Goal: Find specific page/section: Find specific page/section

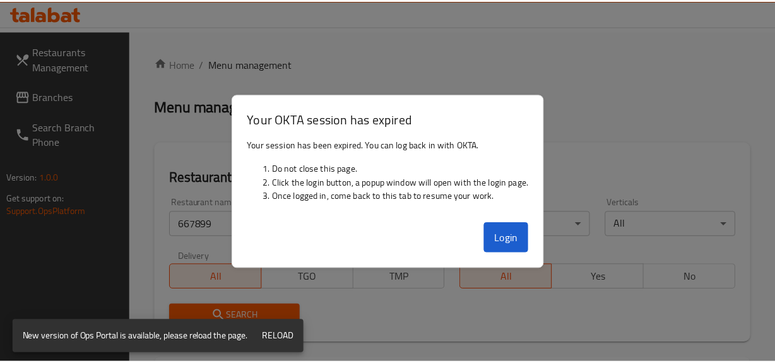
scroll to position [0, 11]
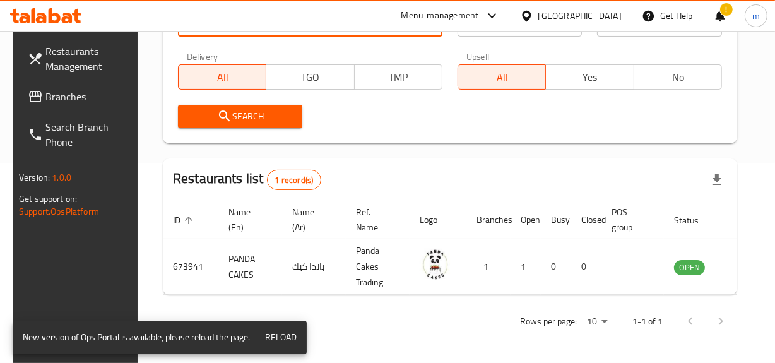
scroll to position [0, 8]
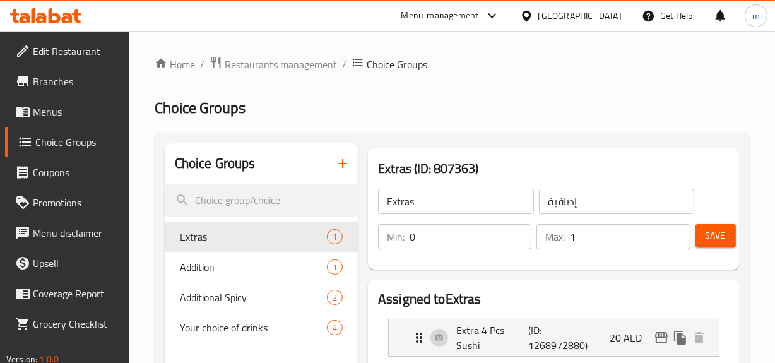
click at [553, 18] on div "[GEOGRAPHIC_DATA]" at bounding box center [579, 16] width 83 height 14
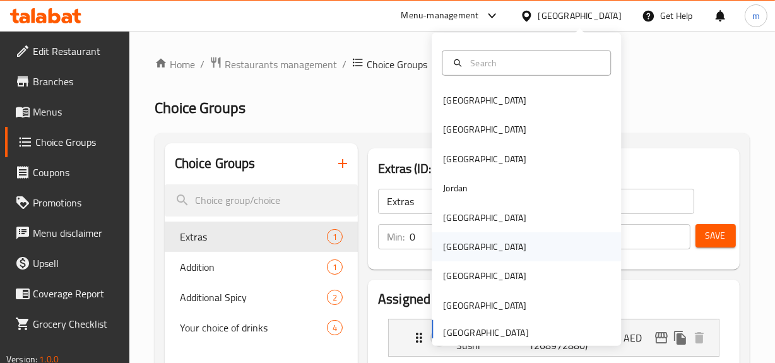
click at [450, 249] on div "[GEOGRAPHIC_DATA]" at bounding box center [484, 247] width 83 height 14
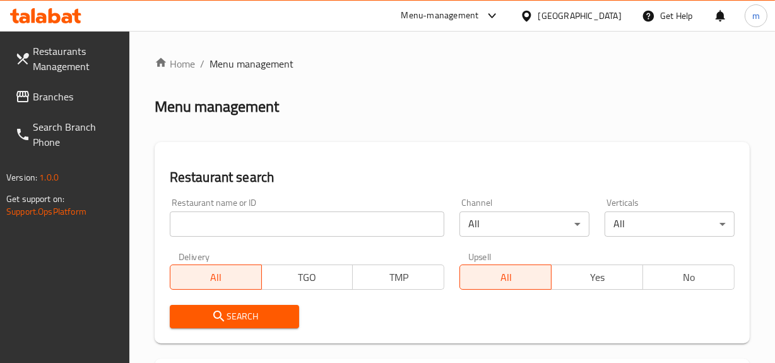
click at [581, 18] on div "[GEOGRAPHIC_DATA]" at bounding box center [579, 16] width 83 height 14
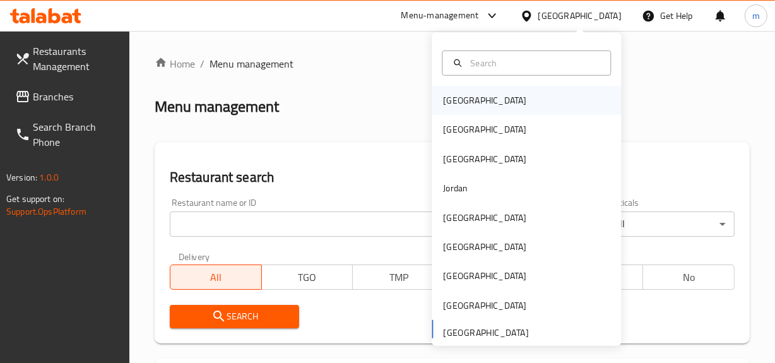
click at [479, 101] on div "[GEOGRAPHIC_DATA]" at bounding box center [525, 100] width 189 height 29
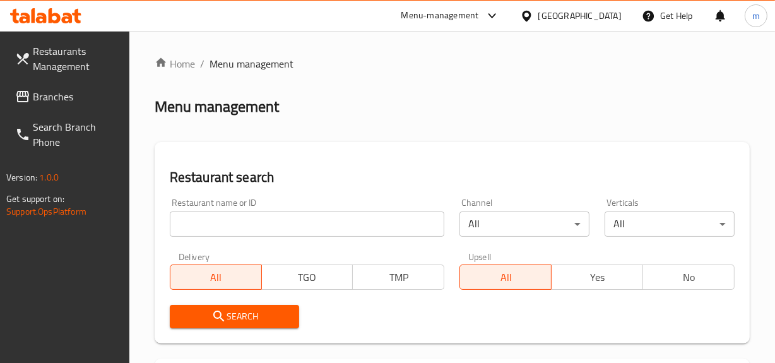
click at [45, 97] on span "Branches" at bounding box center [76, 96] width 86 height 15
